Goal: Find contact information: Find contact information

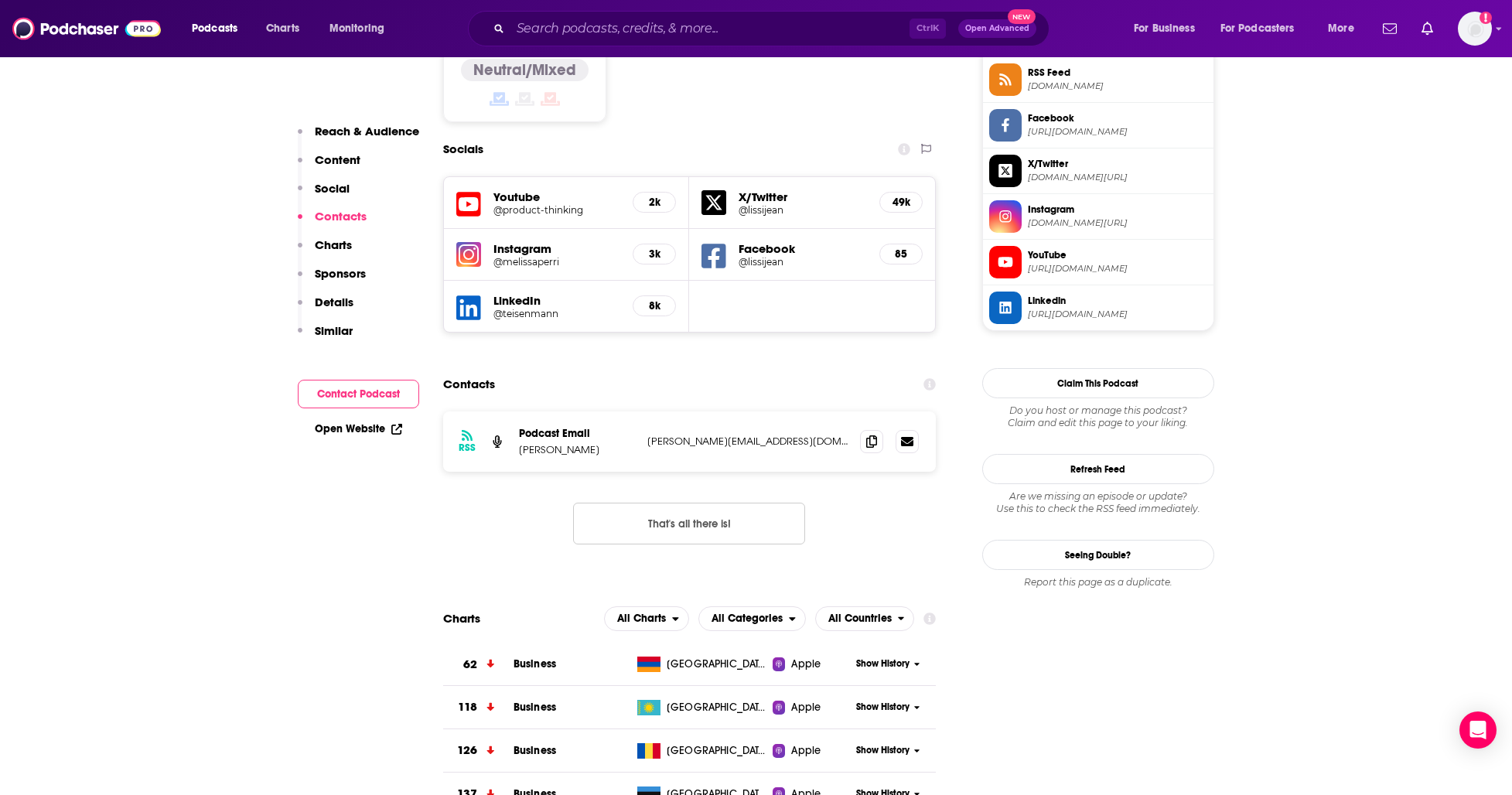
scroll to position [1301, 0]
drag, startPoint x: 869, startPoint y: 368, endPoint x: 865, endPoint y: 384, distance: 16.5
click at [869, 436] on icon at bounding box center [872, 442] width 10 height 12
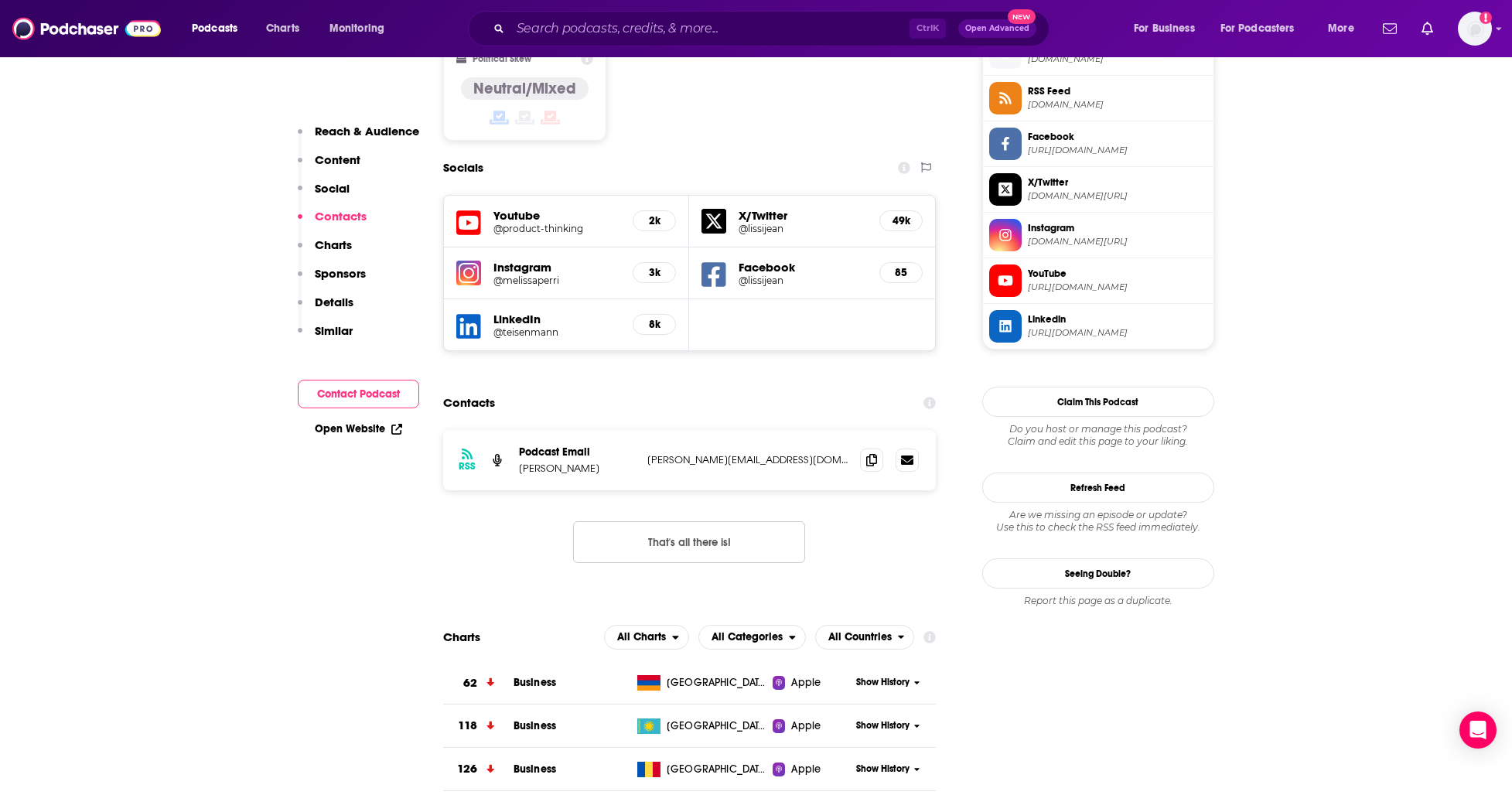
scroll to position [991, 0]
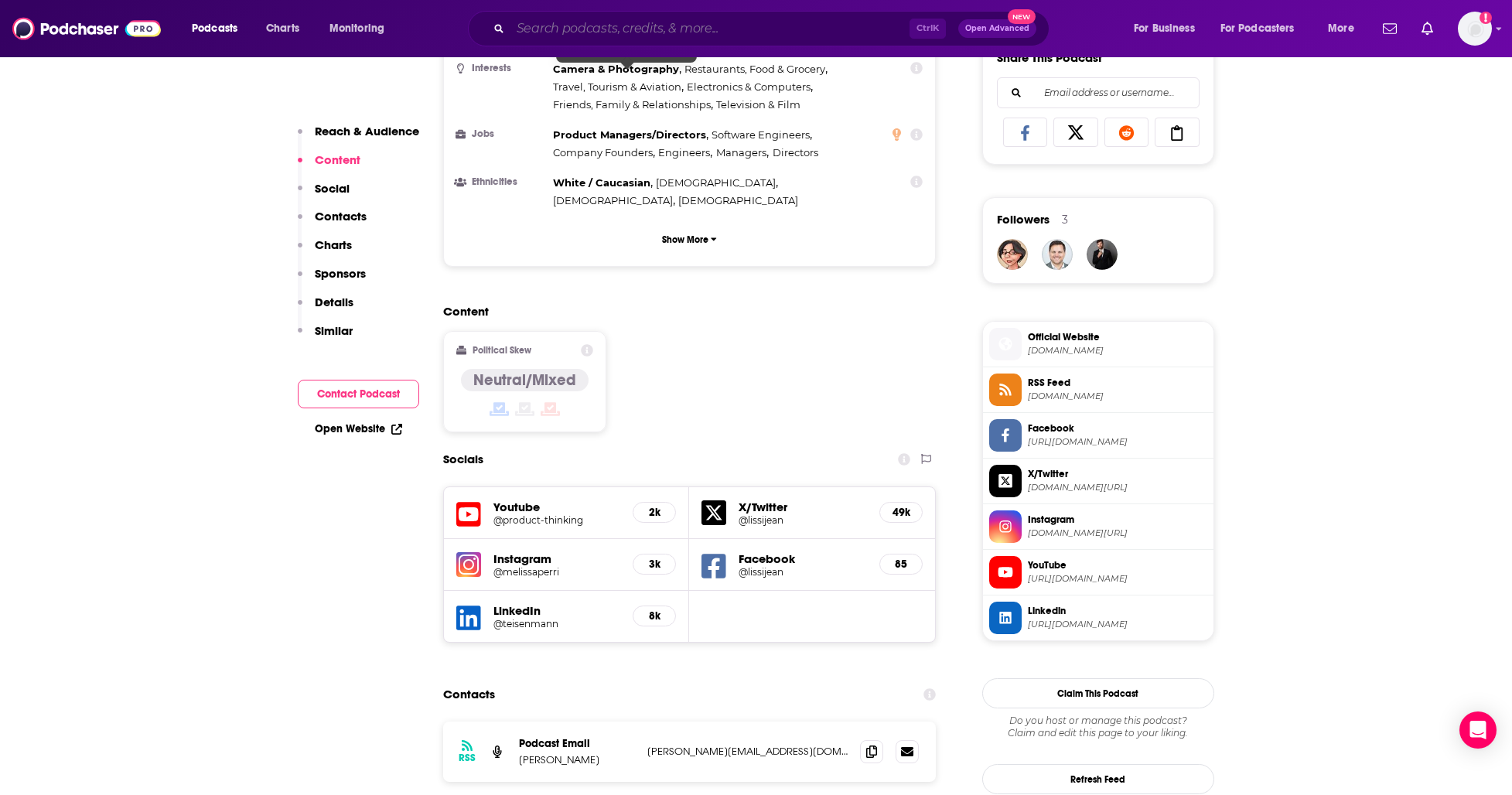
click at [595, 25] on input "Search podcasts, credits, & more..." at bounding box center [709, 29] width 399 height 24
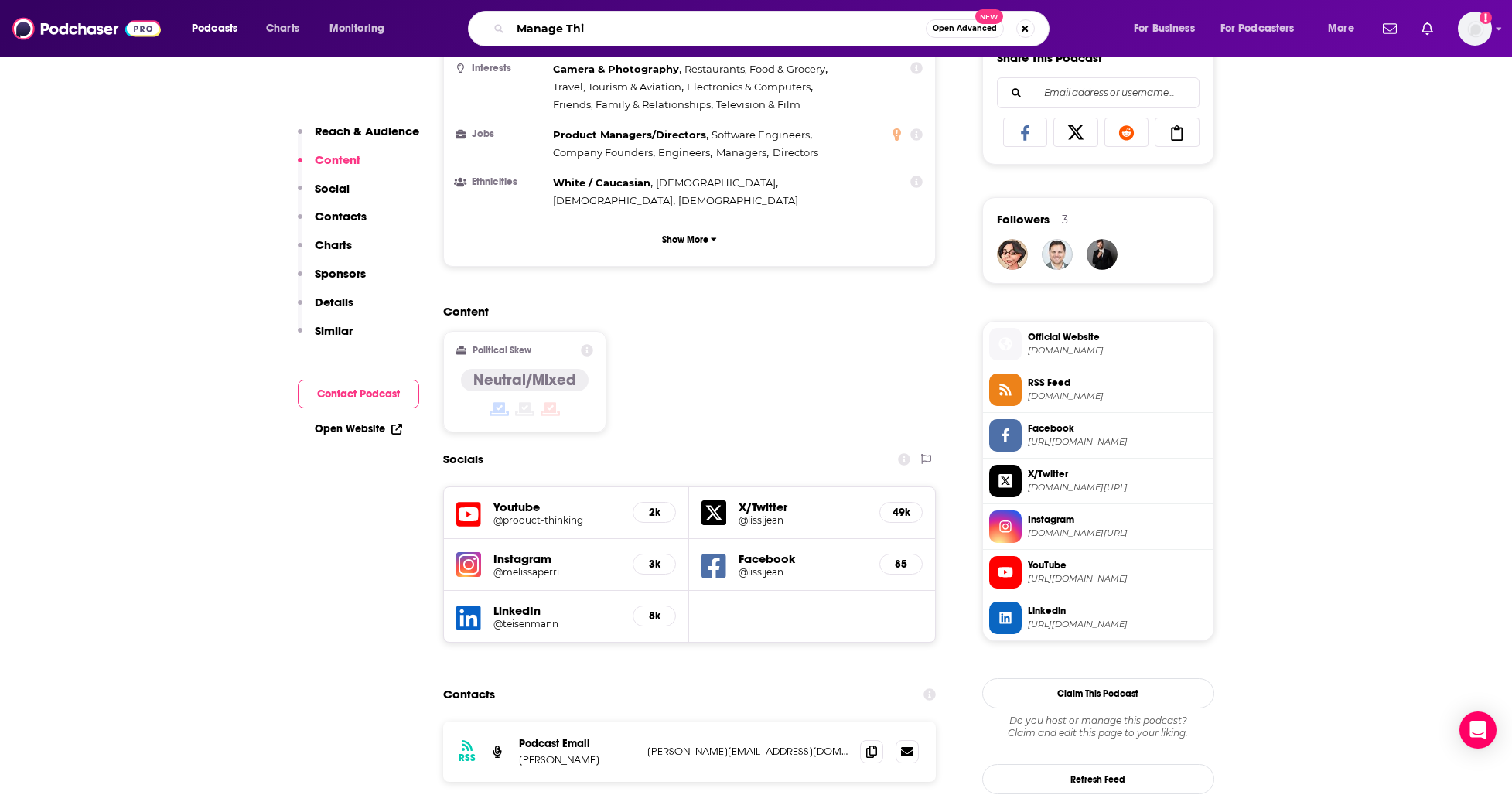
type input "Manage This"
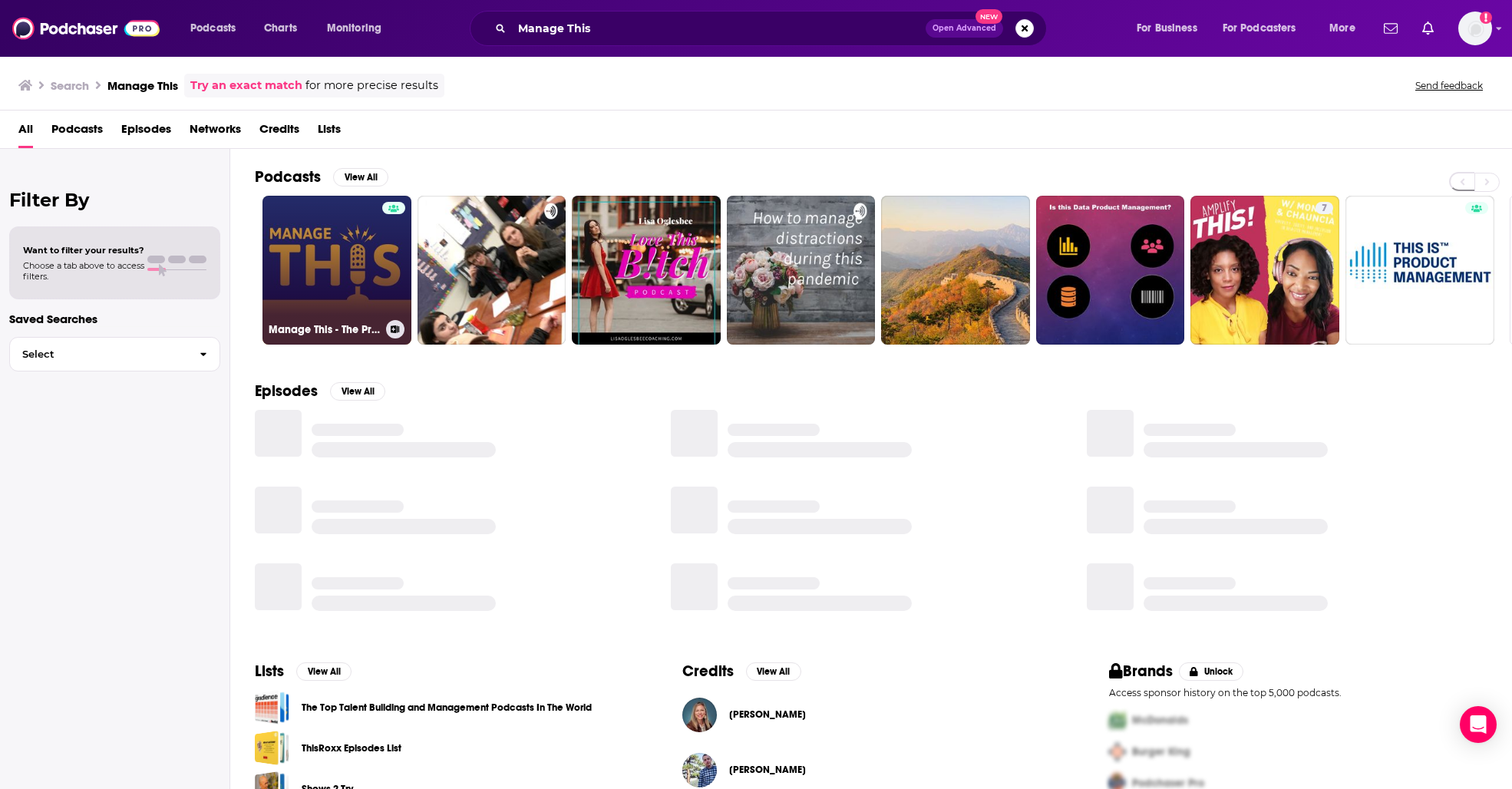
click at [354, 236] on link "Manage This - The Project Management Podcast" at bounding box center [337, 270] width 149 height 149
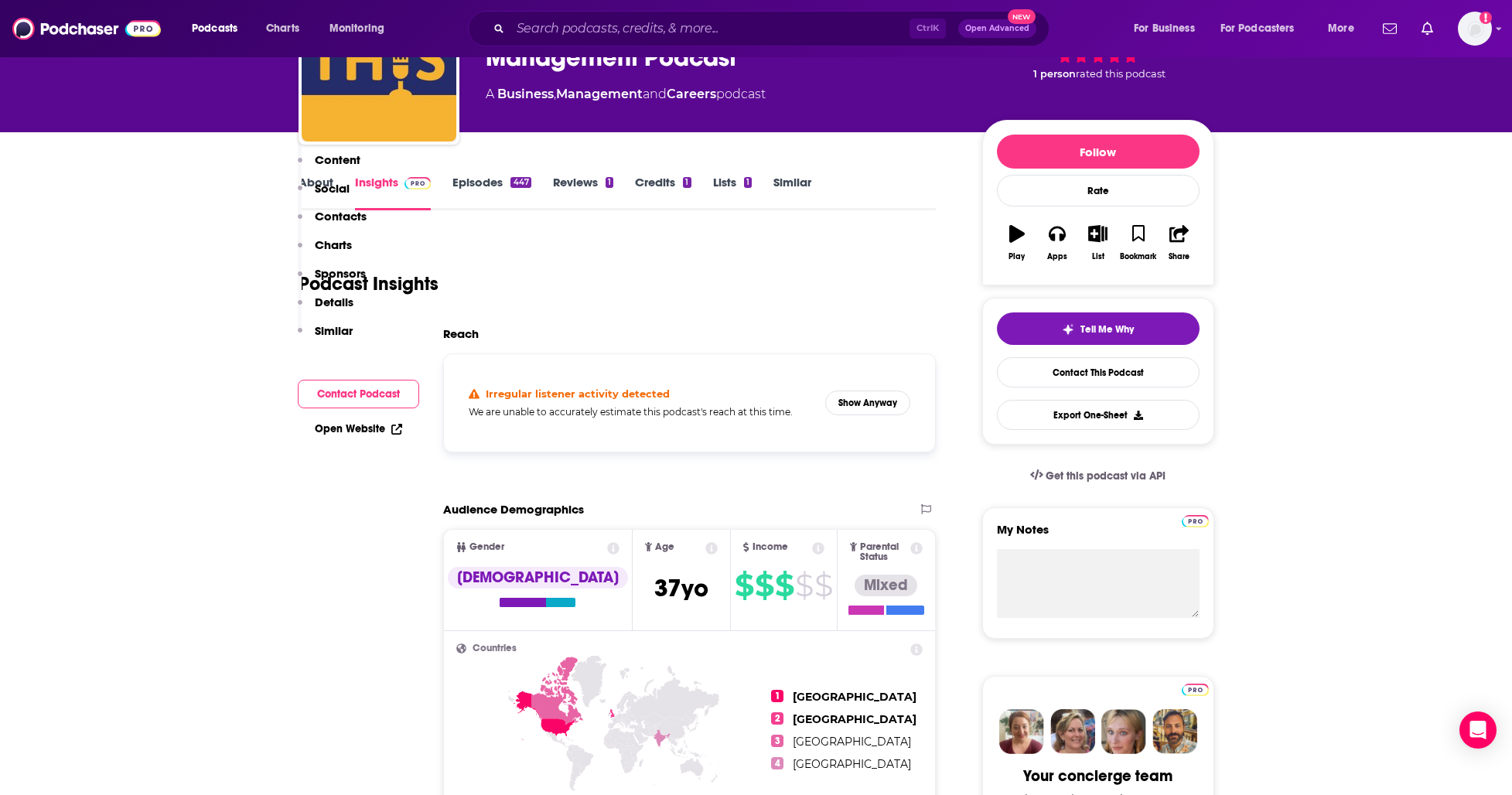
scroll to position [309, 0]
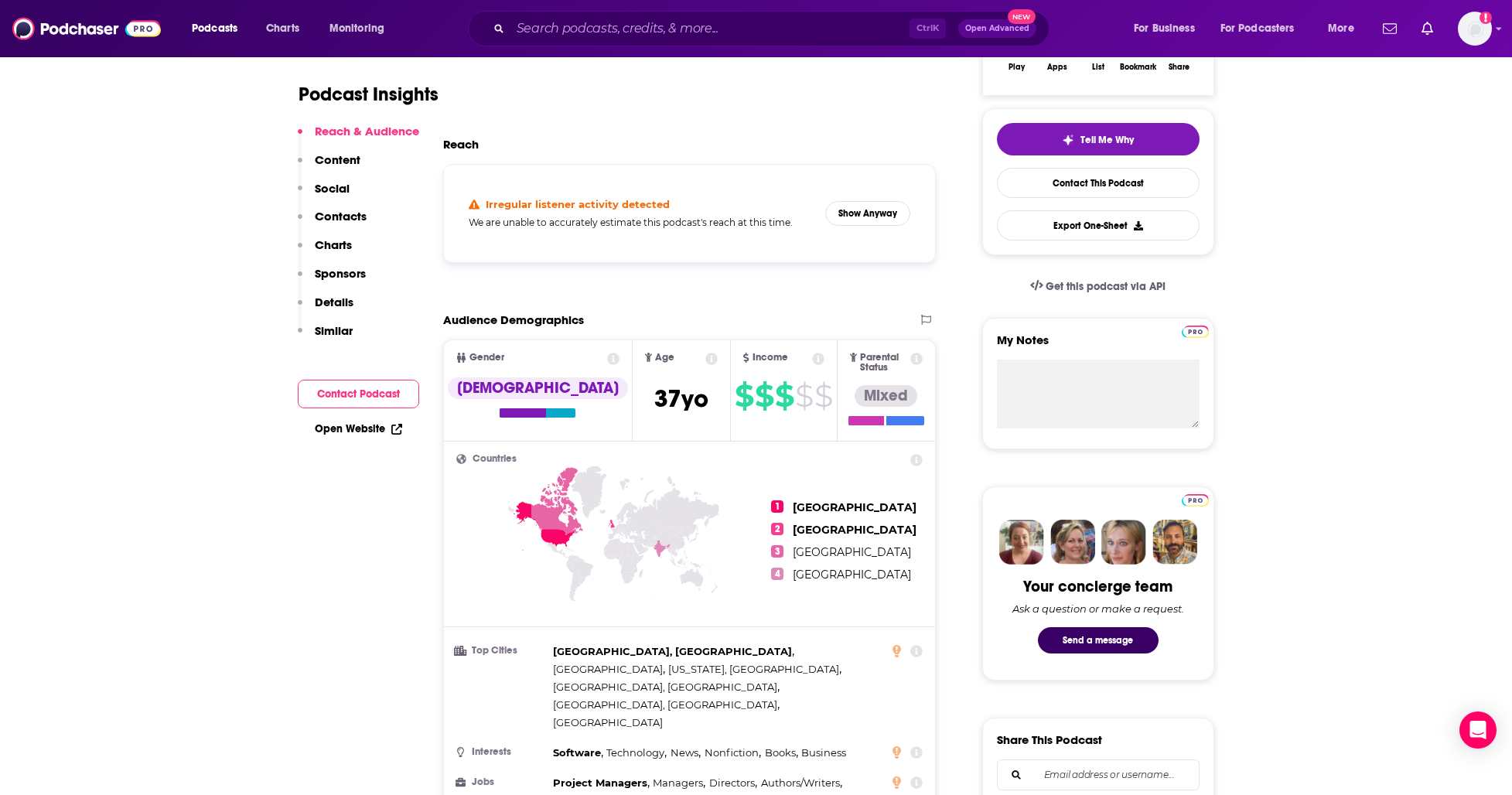
click at [373, 404] on button "Contact Podcast" at bounding box center [358, 394] width 121 height 29
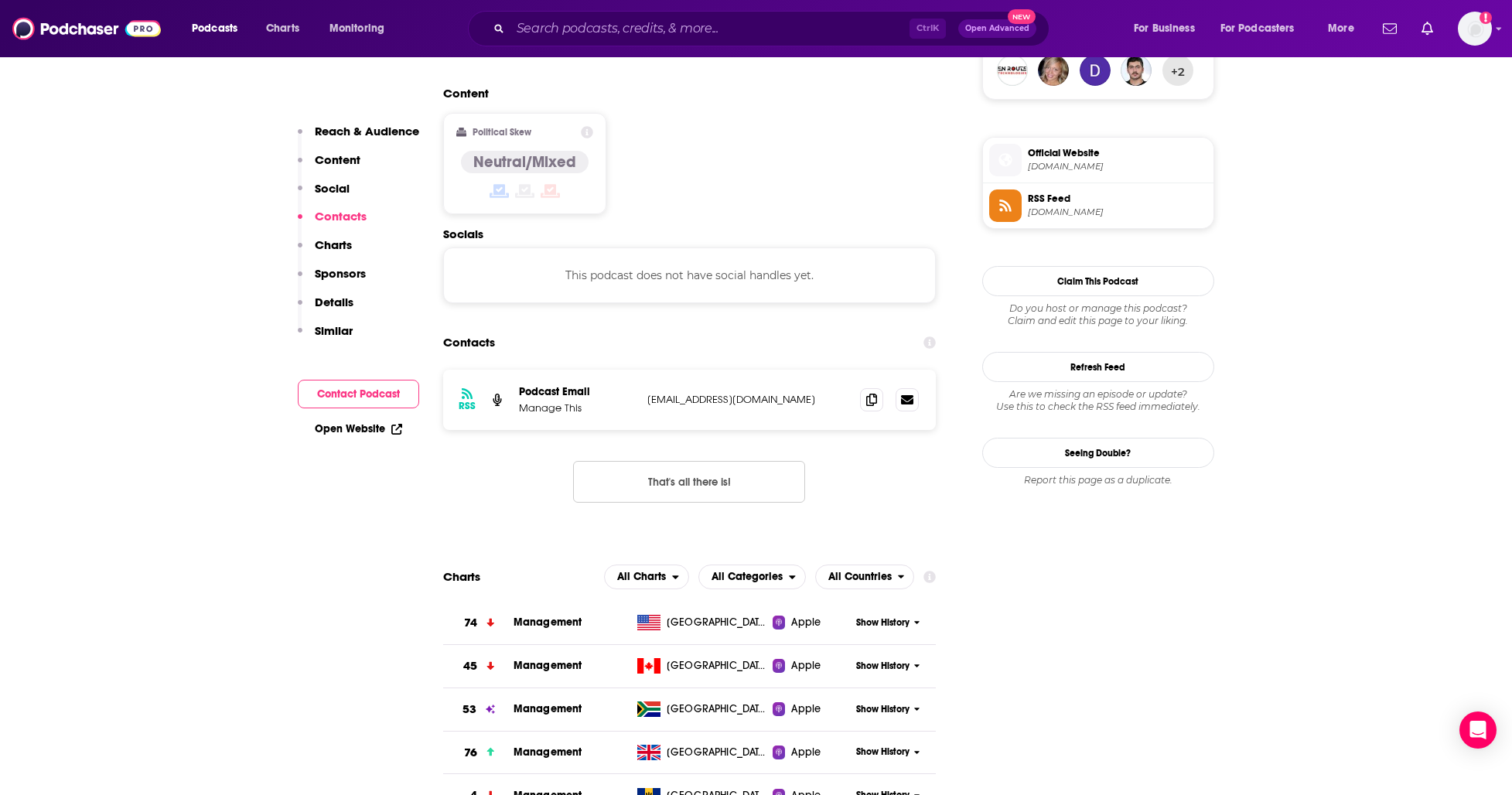
scroll to position [1210, 0]
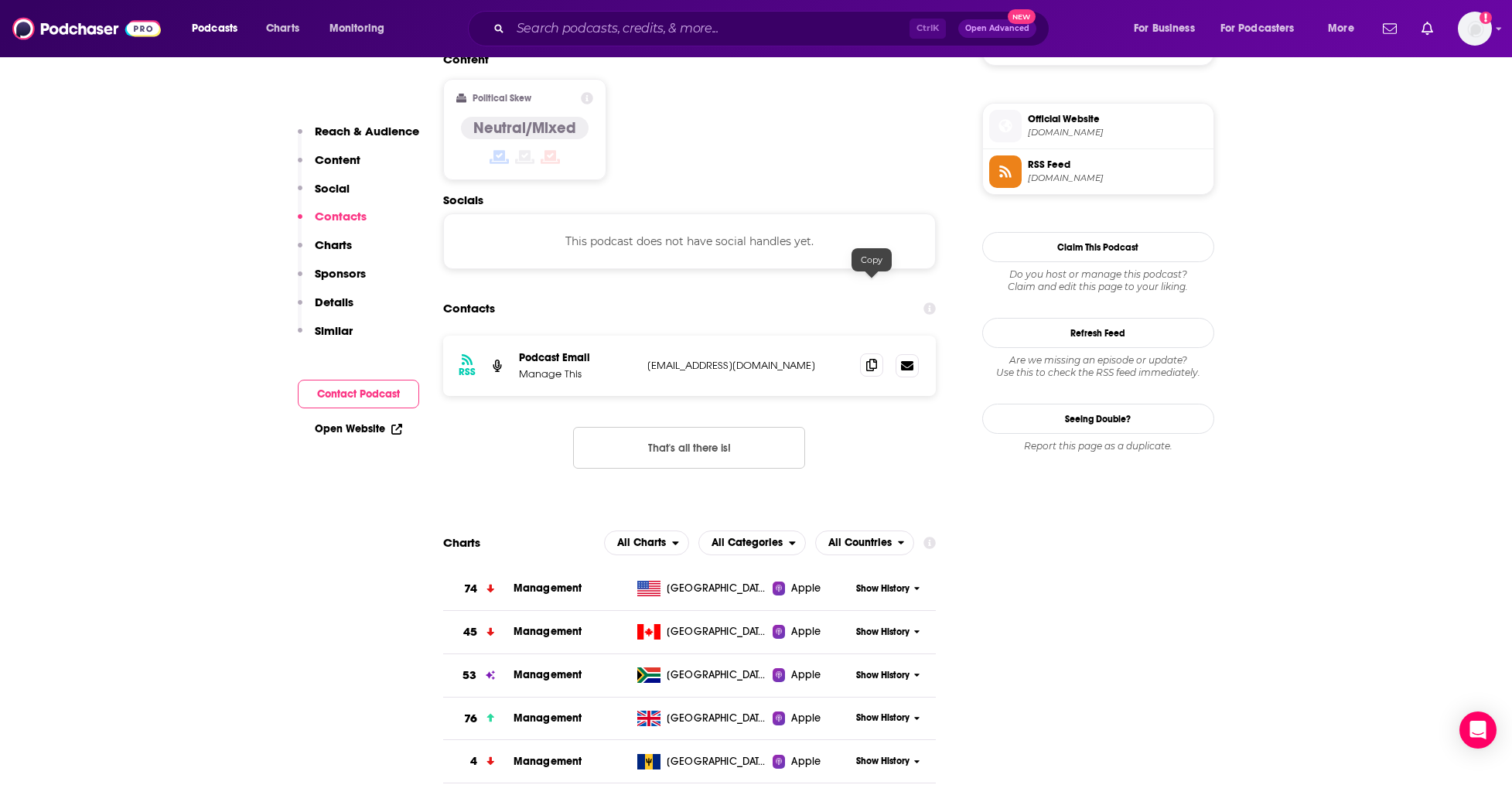
click at [876, 353] on span at bounding box center [871, 365] width 24 height 24
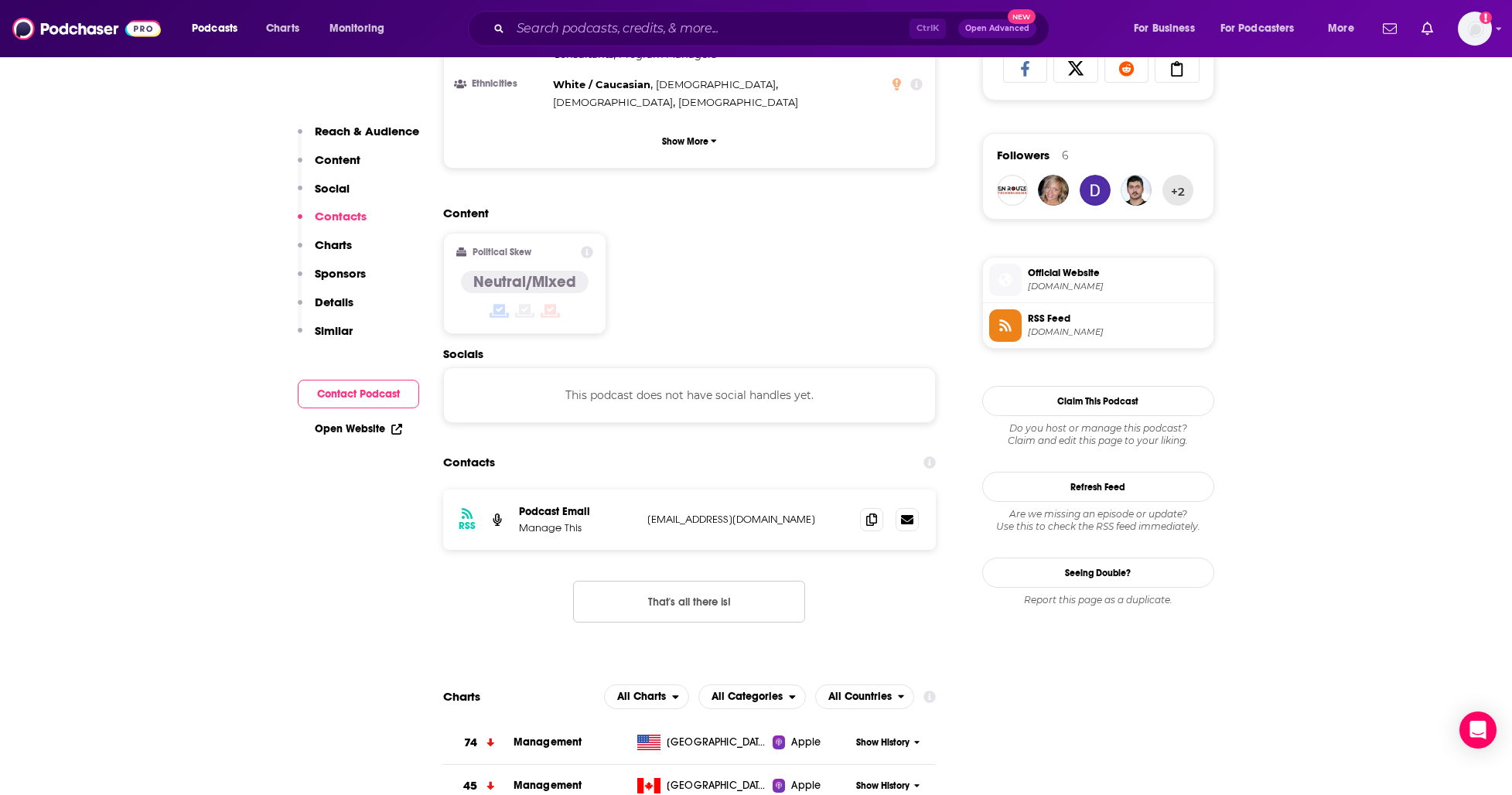
scroll to position [1055, 0]
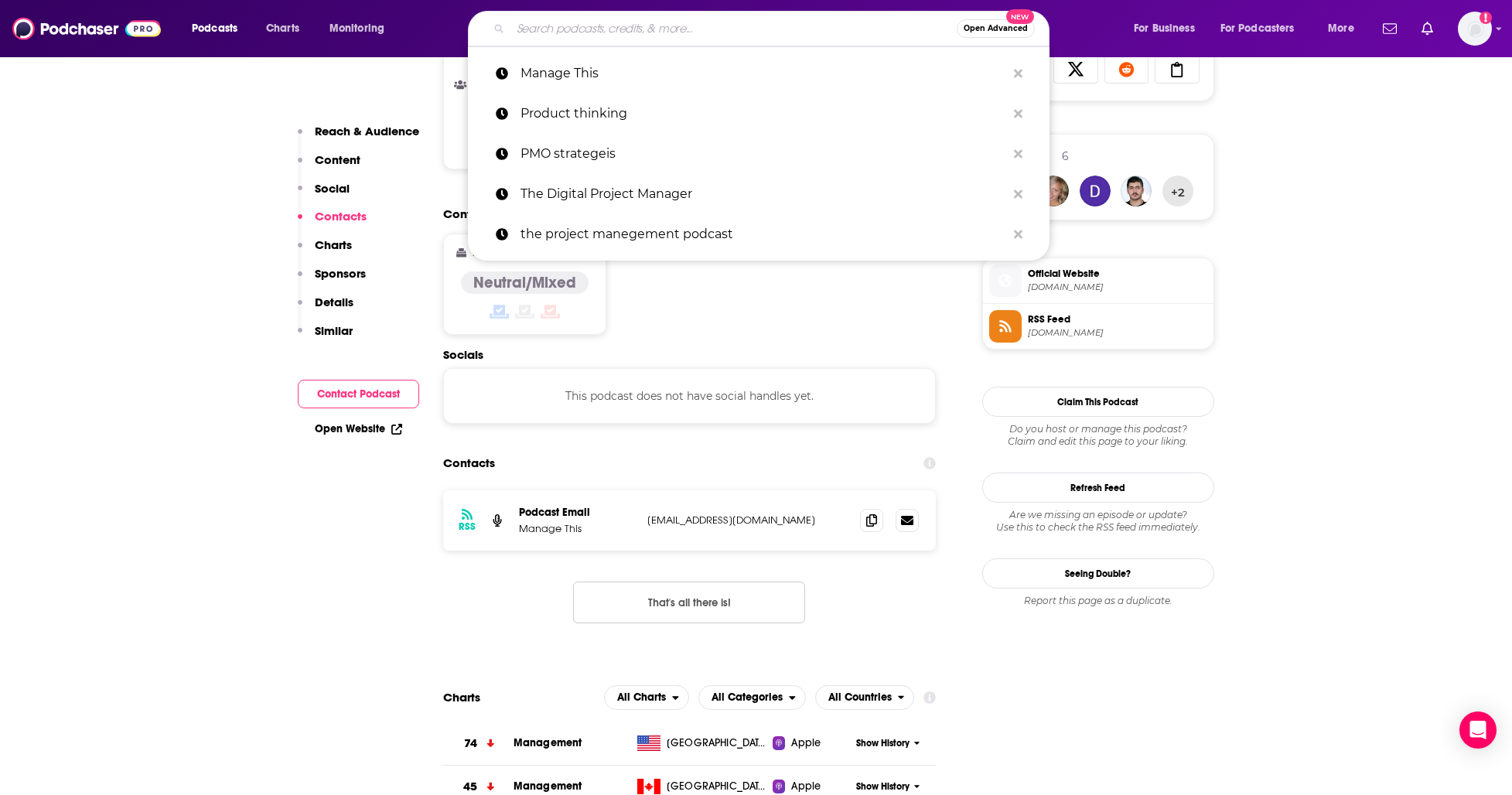
click at [710, 31] on input "Search podcasts, credits, & more..." at bounding box center [733, 29] width 446 height 24
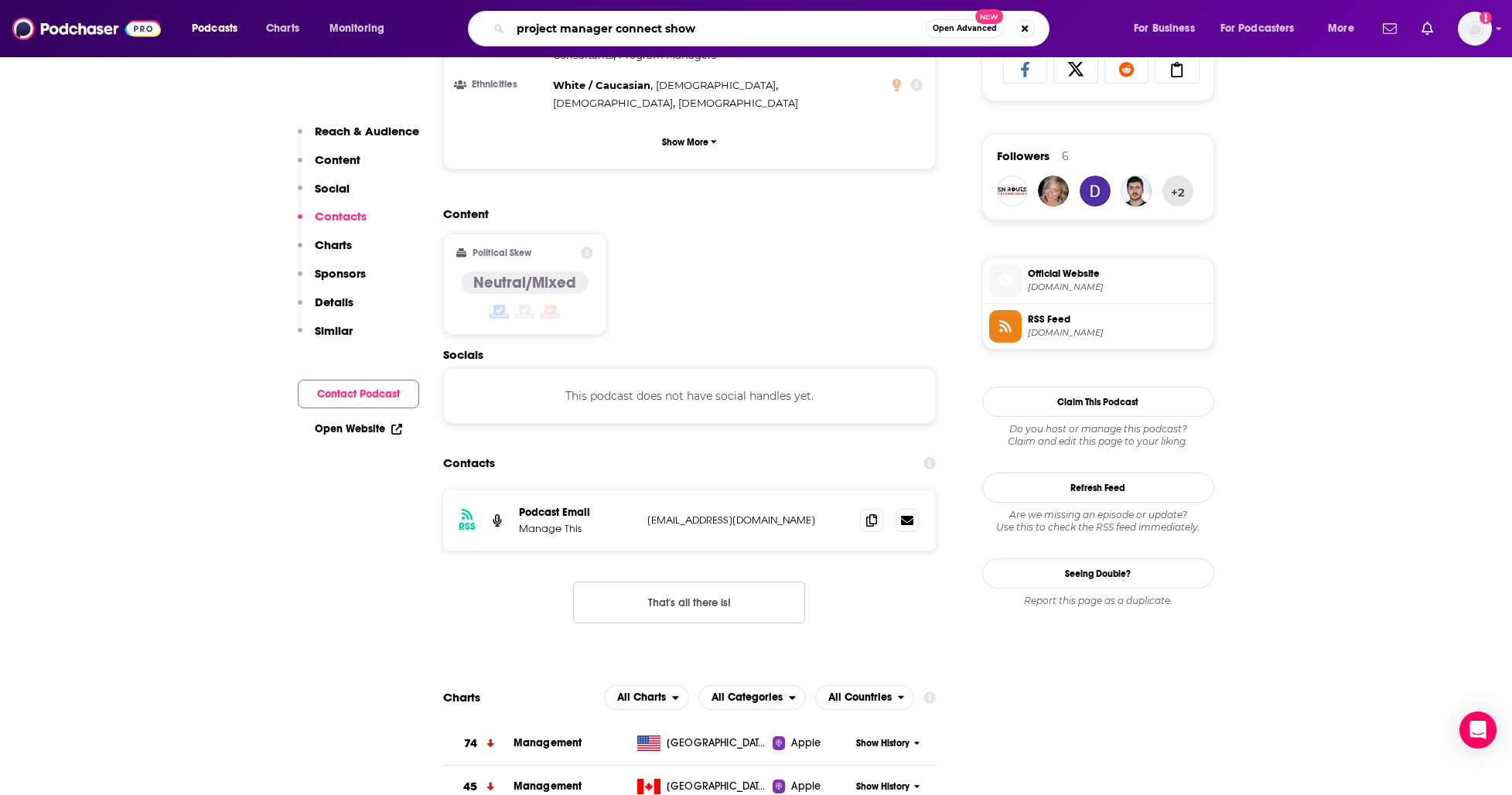
type input "project manager connect show"
